Goal: Task Accomplishment & Management: Manage account settings

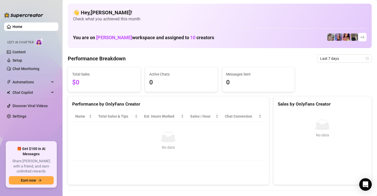
click at [6, 14] on img at bounding box center [23, 15] width 39 height 5
click at [21, 116] on link "Settings" at bounding box center [20, 116] width 14 height 4
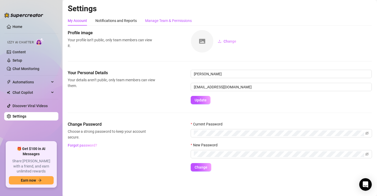
click at [162, 21] on div "Manage Team & Permissions" at bounding box center [168, 21] width 47 height 6
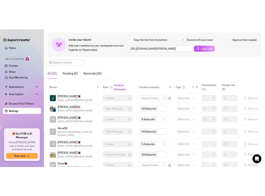
scroll to position [43, 0]
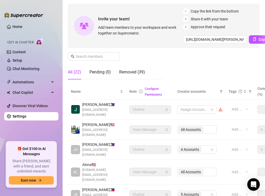
click at [32, 139] on ul "Home Izzy AI Chatter Content Setup Chat Monitoring Automations Chat Copilot Dis…" at bounding box center [31, 79] width 54 height 119
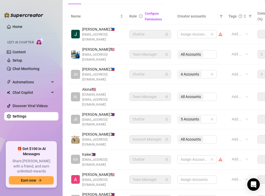
scroll to position [130, 0]
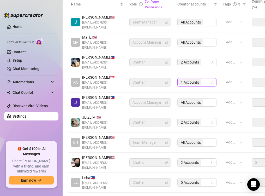
click at [189, 79] on span "1 Accounts" at bounding box center [190, 82] width 18 height 6
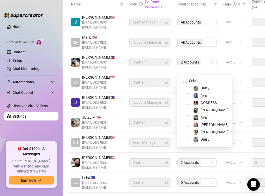
click at [192, 80] on span "Select all" at bounding box center [196, 81] width 18 height 6
click at [187, 80] on input "Select all" at bounding box center [185, 81] width 4 height 4
click at [192, 80] on span "Select all" at bounding box center [196, 81] width 18 height 6
click at [187, 80] on input "Select all" at bounding box center [185, 81] width 4 height 4
checkbox input "false"
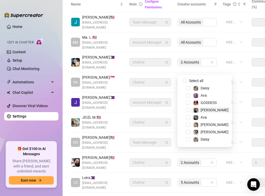
click at [211, 107] on span "[PERSON_NAME]" at bounding box center [210, 110] width 39 height 6
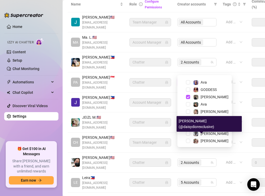
scroll to position [14, 0]
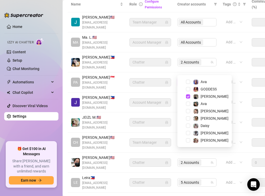
click at [184, 140] on span at bounding box center [182, 140] width 6 height 6
click at [189, 139] on span "Select tree node" at bounding box center [188, 140] width 4 height 4
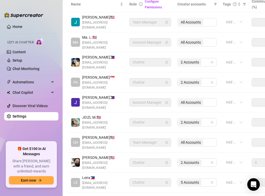
click at [33, 131] on ul "Home Izzy AI Chatter Content Setup Chat Monitoring Automations Chat Copilot Dis…" at bounding box center [31, 79] width 54 height 119
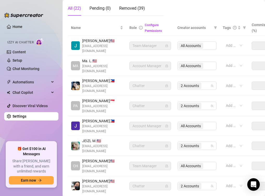
scroll to position [153, 0]
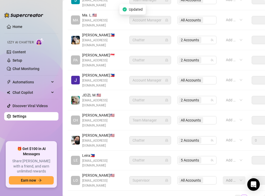
click at [235, 195] on link "1" at bounding box center [238, 198] width 6 height 6
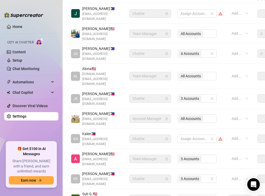
scroll to position [143, 0]
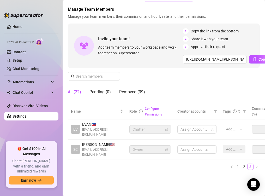
scroll to position [23, 0]
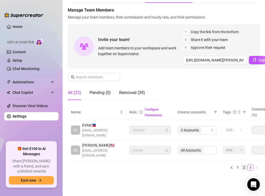
click at [241, 164] on link "2" at bounding box center [244, 167] width 6 height 6
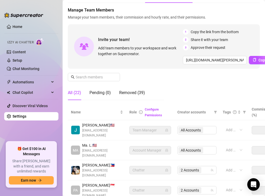
scroll to position [153, 0]
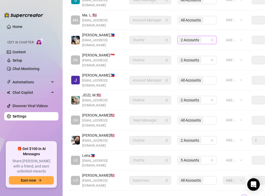
click at [190, 37] on span "2 Accounts" at bounding box center [190, 40] width 18 height 6
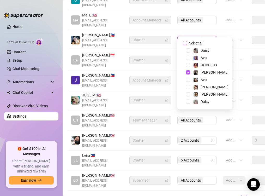
click at [186, 43] on input "Select all" at bounding box center [185, 43] width 4 height 4
click at [188, 42] on span "Select all" at bounding box center [196, 43] width 18 height 6
click at [187, 42] on input "Select all" at bounding box center [185, 43] width 4 height 4
checkbox input "false"
click at [188, 94] on span "Select tree node" at bounding box center [188, 94] width 4 height 4
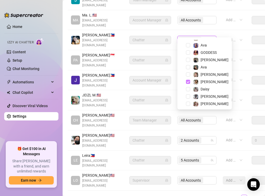
scroll to position [14, 0]
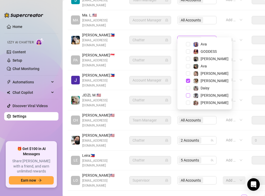
click at [188, 95] on span "Select tree node" at bounding box center [188, 95] width 4 height 4
click at [170, 173] on div "Settings My Account Notifications and Reports Manage Team & Permissions Profile…" at bounding box center [164, 31] width 192 height 360
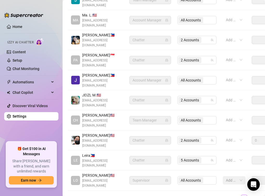
click at [33, 129] on ul "Home Izzy AI Chatter Content Setup Chat Monitoring Automations Chat Copilot Dis…" at bounding box center [31, 79] width 54 height 119
click at [235, 195] on link "1" at bounding box center [238, 198] width 6 height 6
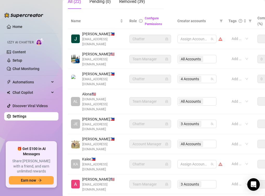
scroll to position [56, 0]
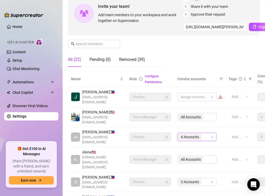
click at [190, 134] on span "4 Accounts" at bounding box center [190, 137] width 18 height 6
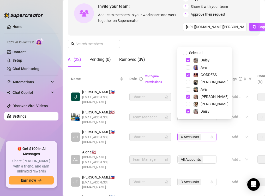
click at [184, 50] on span at bounding box center [182, 53] width 6 height 6
click at [184, 51] on input "Select all" at bounding box center [185, 53] width 4 height 4
checkbox input "false"
click at [188, 59] on span "Select tree node" at bounding box center [188, 60] width 4 height 4
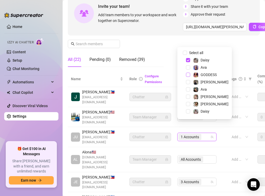
click at [188, 75] on span "Select tree node" at bounding box center [188, 75] width 4 height 4
click at [188, 96] on span "Select tree node" at bounding box center [188, 96] width 4 height 4
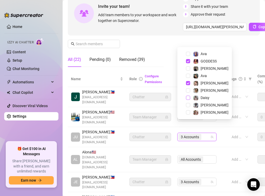
click at [189, 98] on span "Select tree node" at bounding box center [188, 97] width 4 height 4
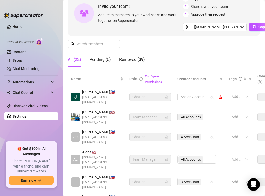
click at [34, 131] on ul "Home Izzy AI Chatter Content Setup Chat Monitoring Automations Chat Copilot Dis…" at bounding box center [31, 79] width 54 height 119
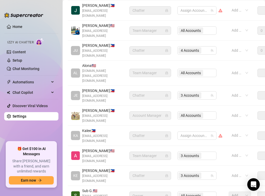
scroll to position [143, 0]
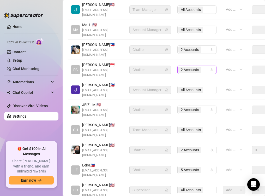
click at [190, 67] on span "2 Accounts" at bounding box center [190, 70] width 18 height 6
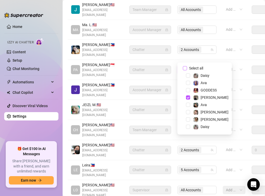
click at [184, 68] on input "Select all" at bounding box center [185, 68] width 4 height 4
checkbox input "false"
click at [186, 103] on span "Select tree node" at bounding box center [188, 105] width 4 height 4
click at [186, 81] on span "Select tree node" at bounding box center [188, 83] width 4 height 4
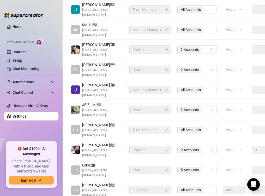
click at [22, 138] on ul "Home Izzy AI Chatter Content Setup Chat Monitoring Automations Chat Copilot Dis…" at bounding box center [31, 79] width 54 height 119
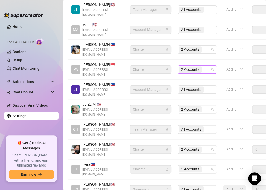
click at [186, 67] on span "2 Accounts" at bounding box center [190, 70] width 18 height 6
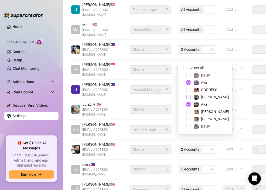
click at [189, 97] on span "Select tree node" at bounding box center [188, 97] width 4 height 4
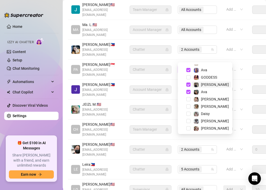
scroll to position [14, 0]
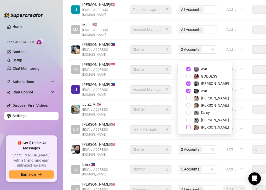
click at [189, 125] on span "Select tree node" at bounding box center [188, 127] width 4 height 4
